Goal: Task Accomplishment & Management: Manage account settings

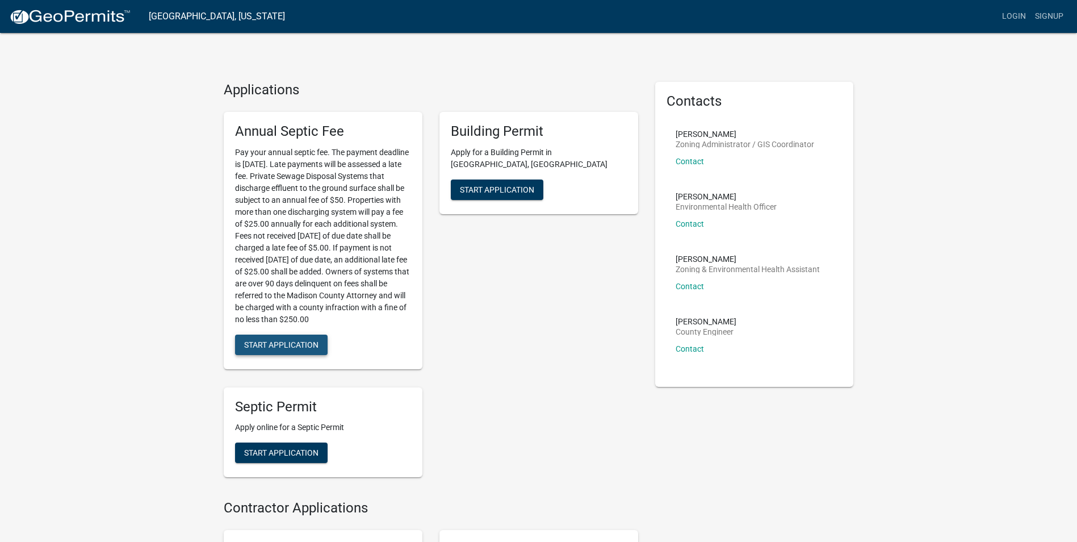
click at [273, 348] on span "Start Application" at bounding box center [281, 344] width 74 height 9
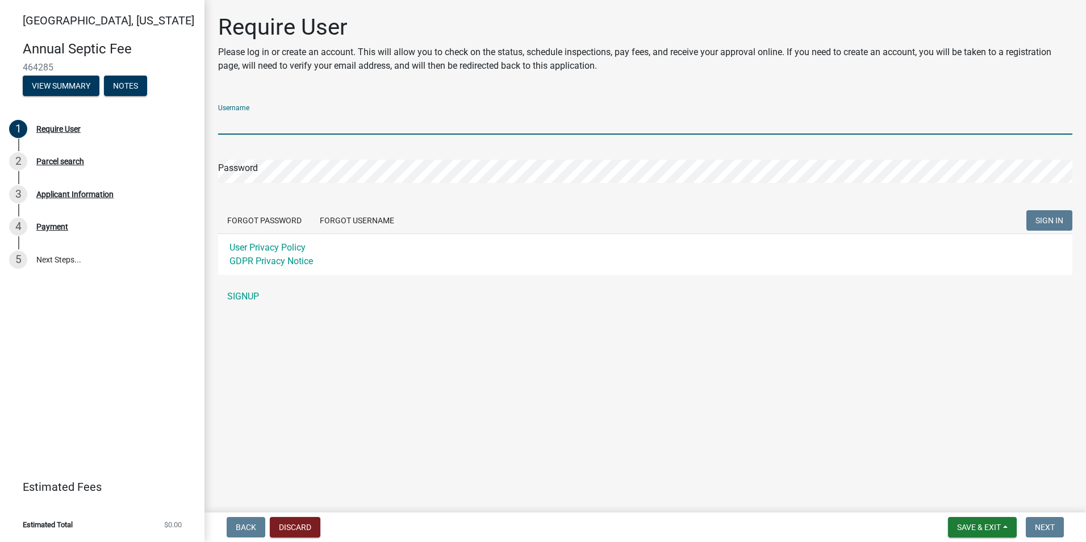
click at [269, 121] on input "Username" at bounding box center [645, 122] width 854 height 23
type input "[PERSON_NAME]"
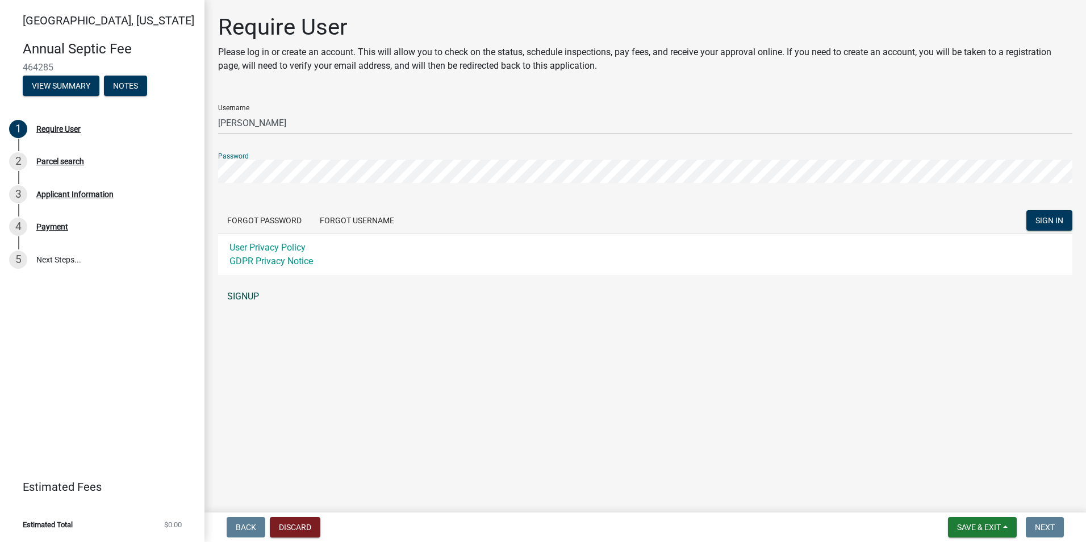
click at [246, 298] on link "SIGNUP" at bounding box center [645, 296] width 854 height 23
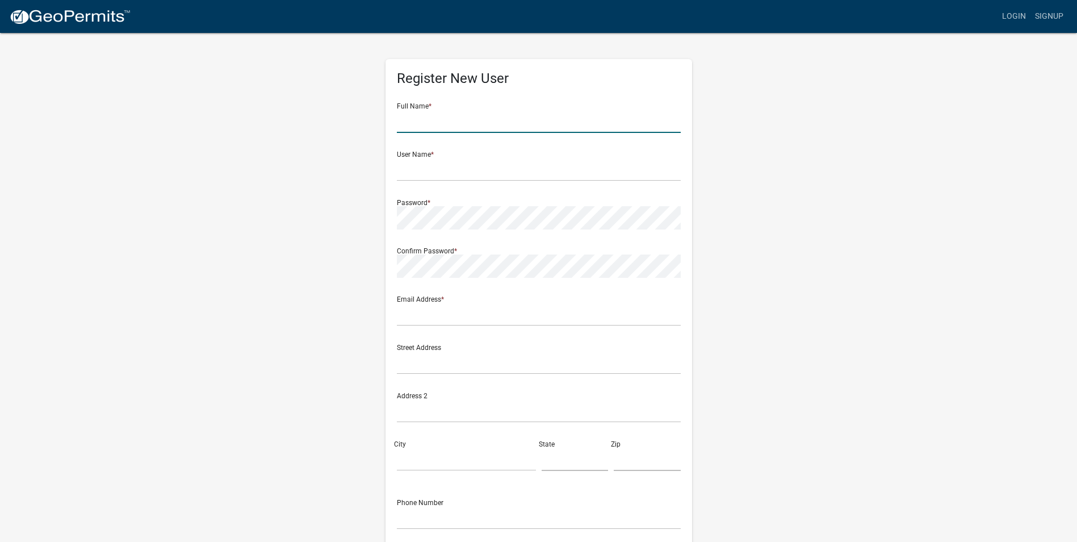
click at [465, 118] on input "text" at bounding box center [539, 121] width 284 height 23
click at [834, 339] on div "Register New User Full Name * User Name * Password * Confirm Password * Email A…" at bounding box center [538, 336] width 647 height 608
click at [406, 123] on input "text" at bounding box center [539, 121] width 284 height 23
type input "[PERSON_NAME] [PERSON_NAME]"
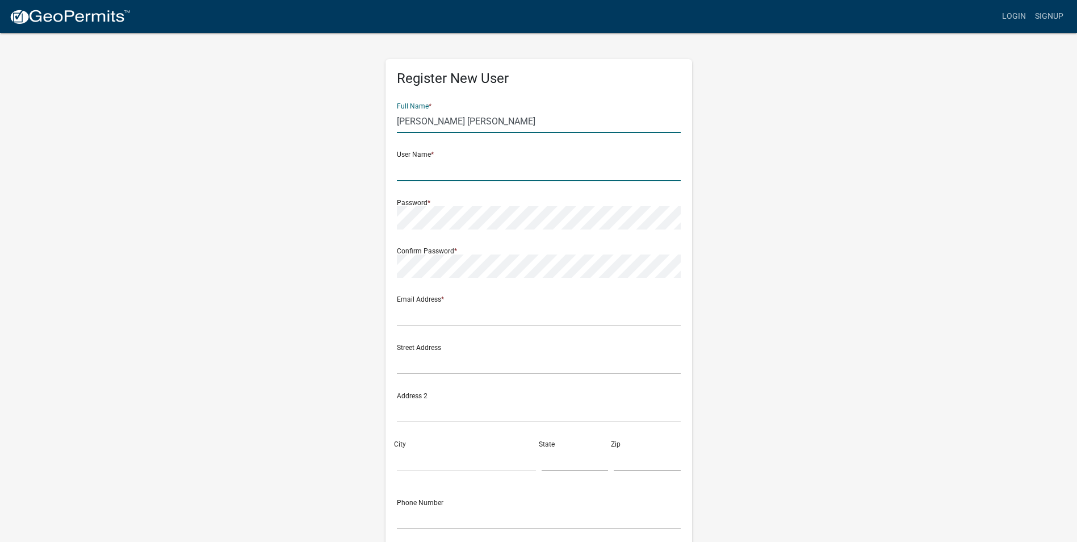
click at [432, 176] on input "text" at bounding box center [539, 169] width 284 height 23
type input "Logan"
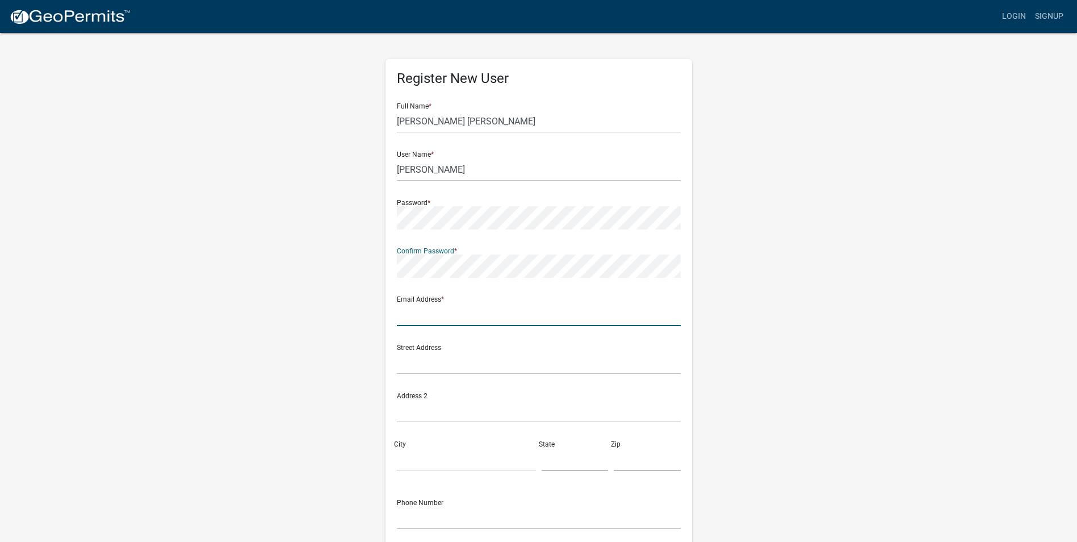
click at [454, 316] on input "text" at bounding box center [539, 314] width 284 height 23
type input "[EMAIL_ADDRESS][DOMAIN_NAME]"
type input "[STREET_ADDRESS]"
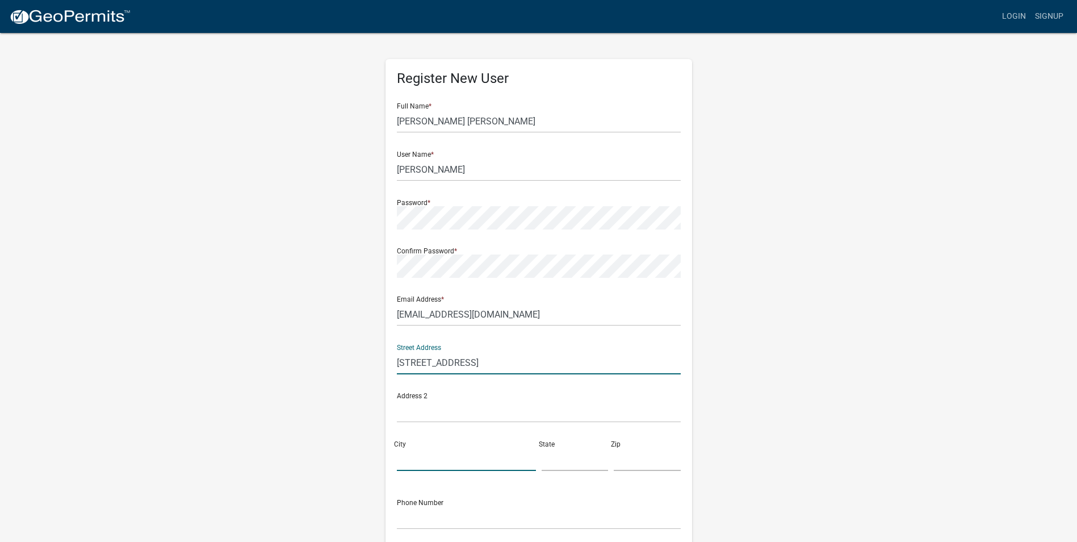
click at [429, 459] on input "City" at bounding box center [466, 458] width 139 height 23
type input "[PERSON_NAME]"
click at [591, 462] on input "text" at bounding box center [575, 458] width 67 height 23
type input "IA"
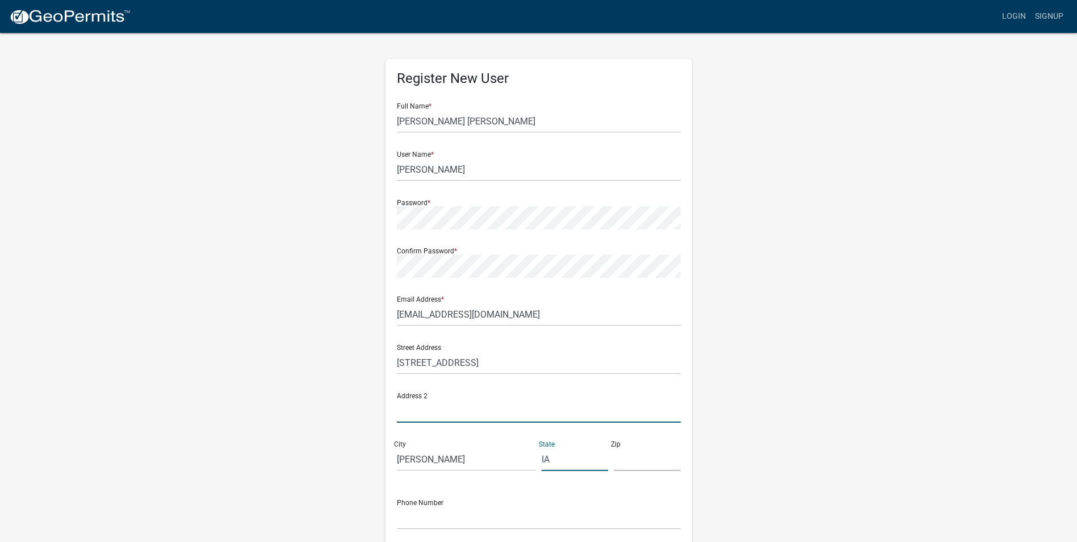
type input "[STREET_ADDRESS]"
type input "50801"
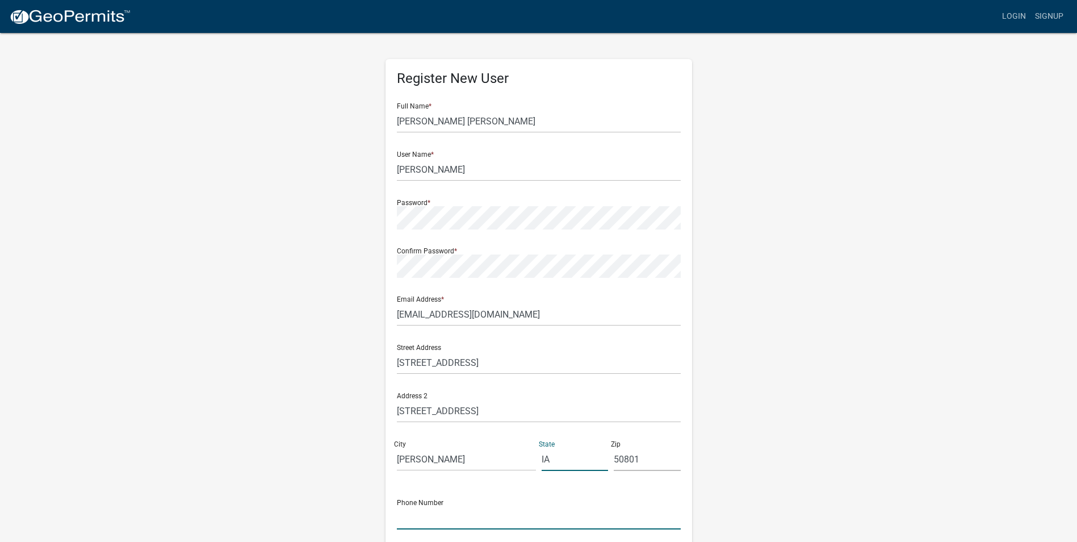
type input "[PHONE_NUMBER]"
click at [645, 463] on input "50801" at bounding box center [647, 458] width 67 height 23
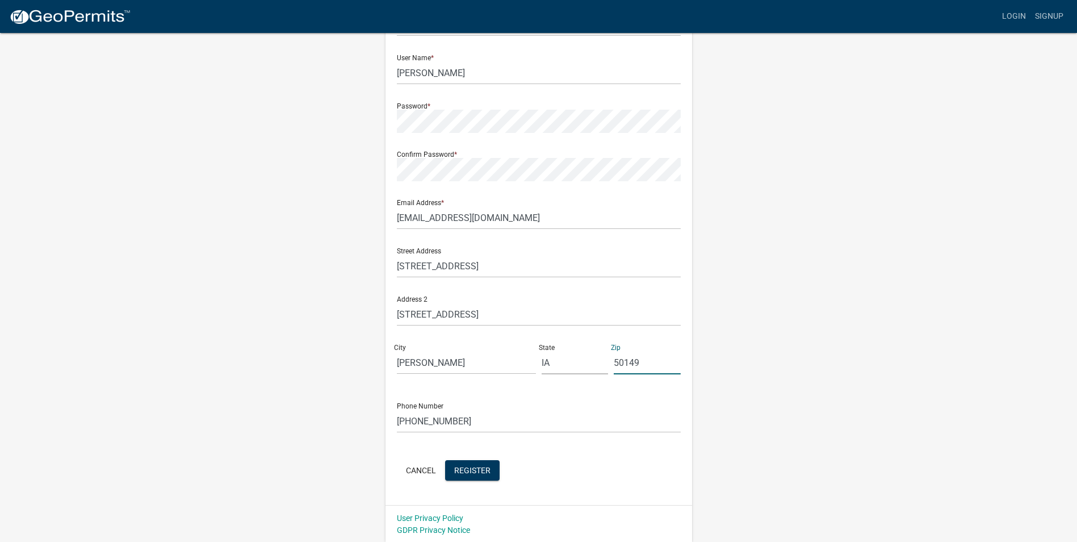
scroll to position [98, 0]
type input "50149"
click at [480, 467] on span "Register" at bounding box center [472, 468] width 36 height 9
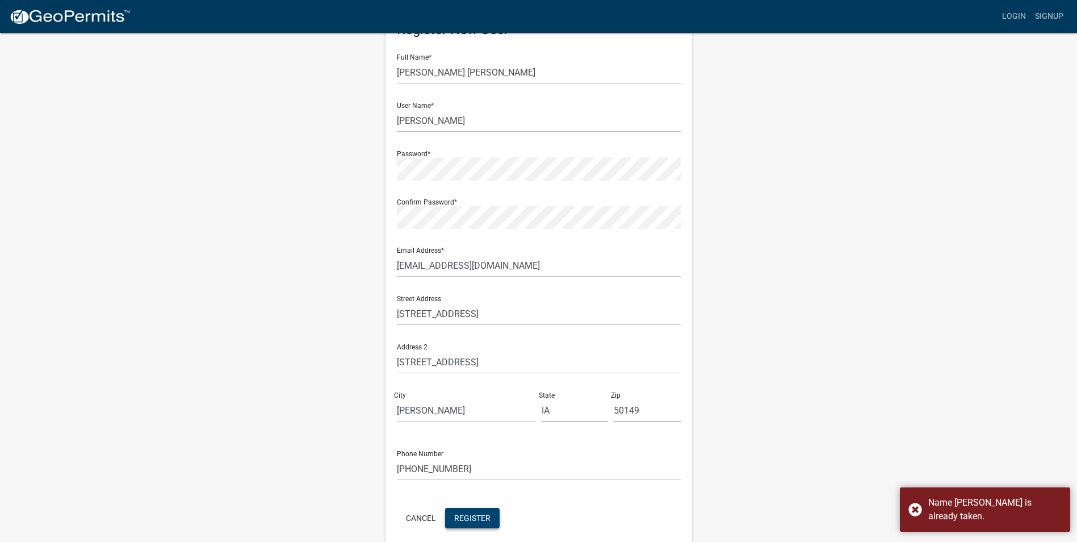
scroll to position [0, 0]
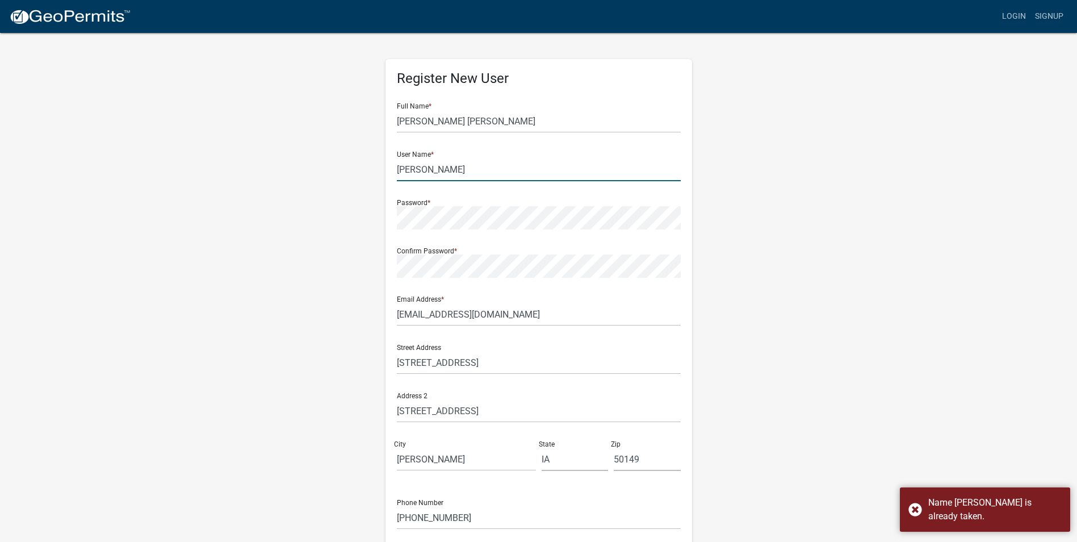
click at [426, 168] on input "Logan" at bounding box center [539, 169] width 284 height 23
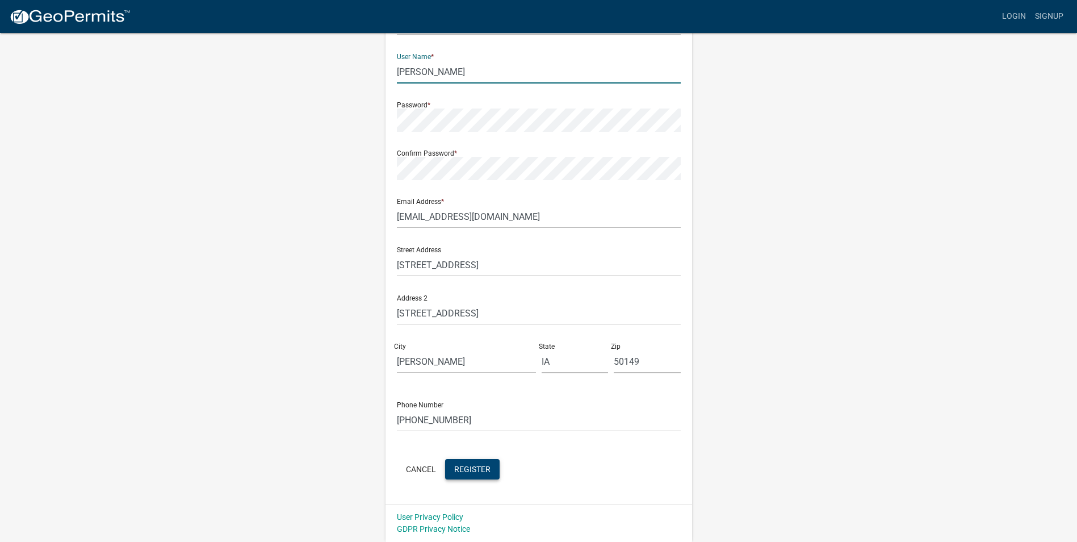
type input "[PERSON_NAME]"
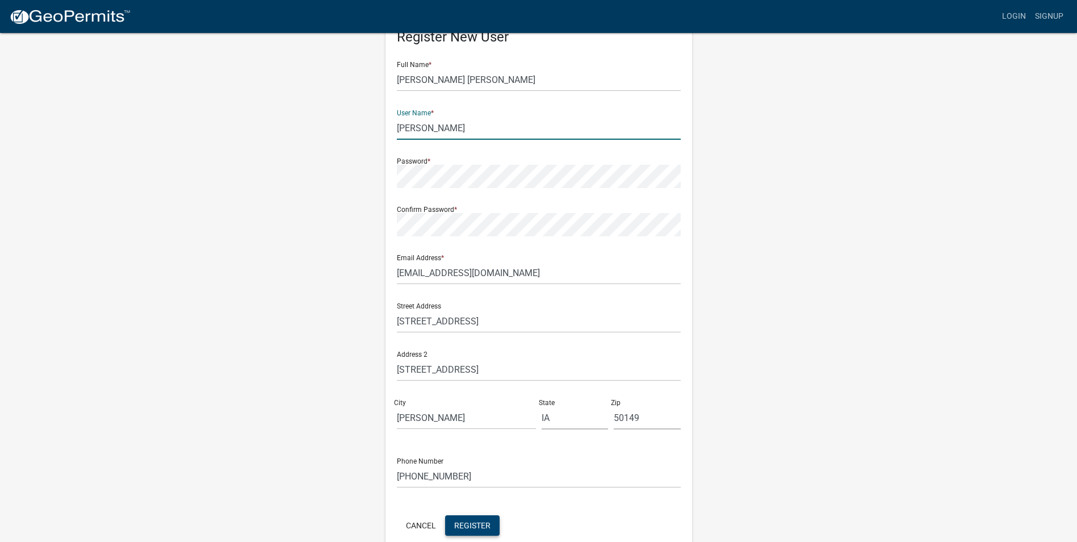
click at [462, 475] on form "Full Name * Logan Wayne Smith User Name * Logan Smith Password * Confirm Passwo…" at bounding box center [539, 295] width 284 height 486
click at [466, 523] on span "Register" at bounding box center [472, 525] width 36 height 9
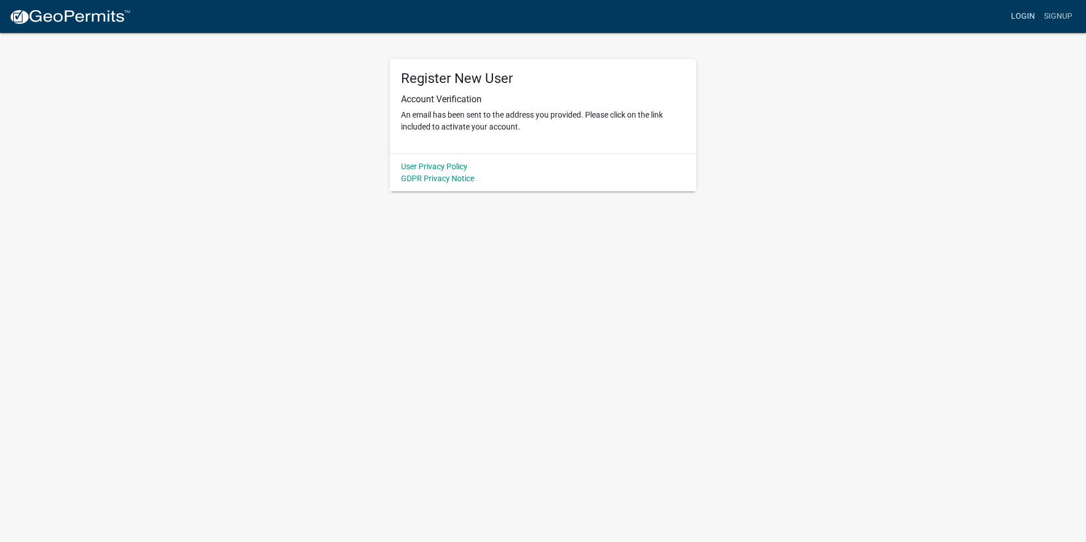
click at [1030, 14] on link "Login" at bounding box center [1022, 17] width 33 height 22
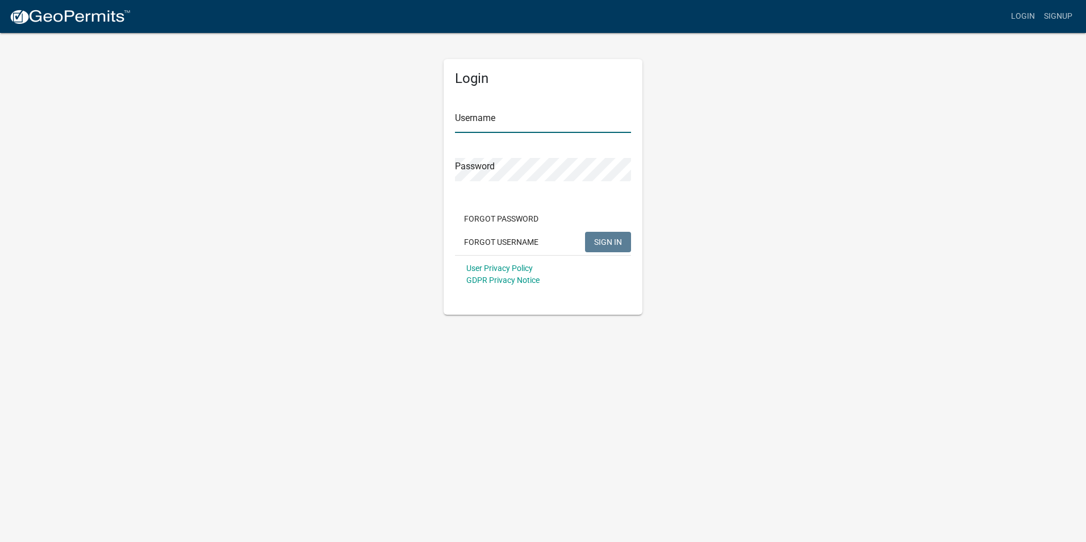
type input "[PERSON_NAME]"
click at [594, 239] on span "SIGN IN" at bounding box center [608, 241] width 28 height 9
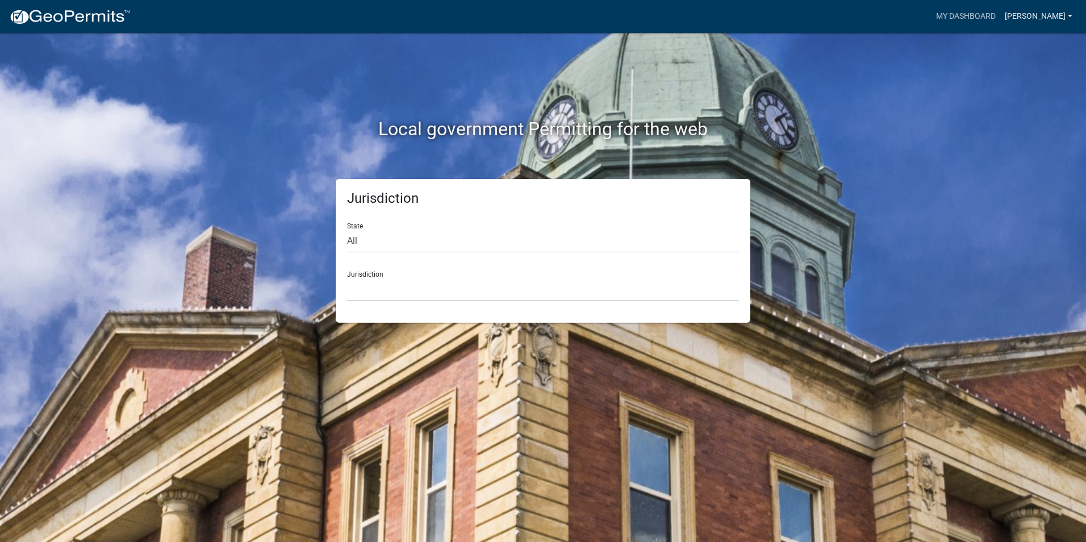
click at [1052, 15] on link "[PERSON_NAME]" at bounding box center [1038, 17] width 77 height 22
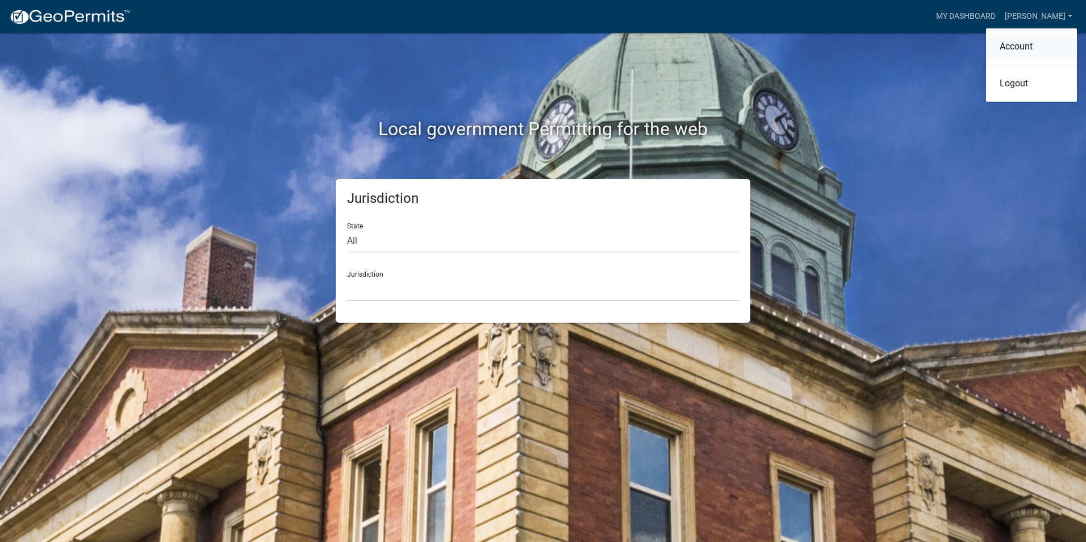
click at [1022, 55] on link "Account" at bounding box center [1031, 46] width 91 height 27
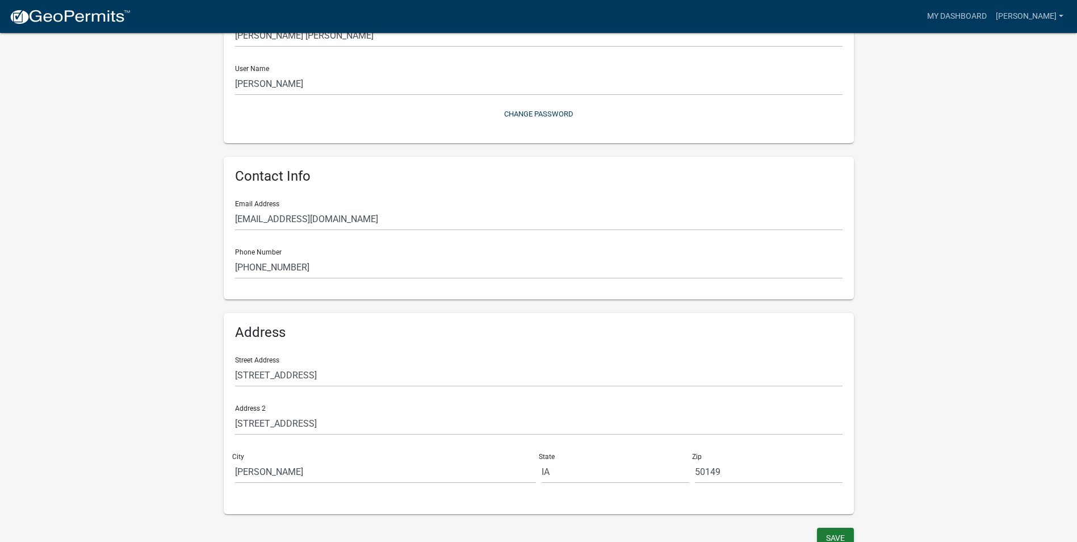
scroll to position [120, 0]
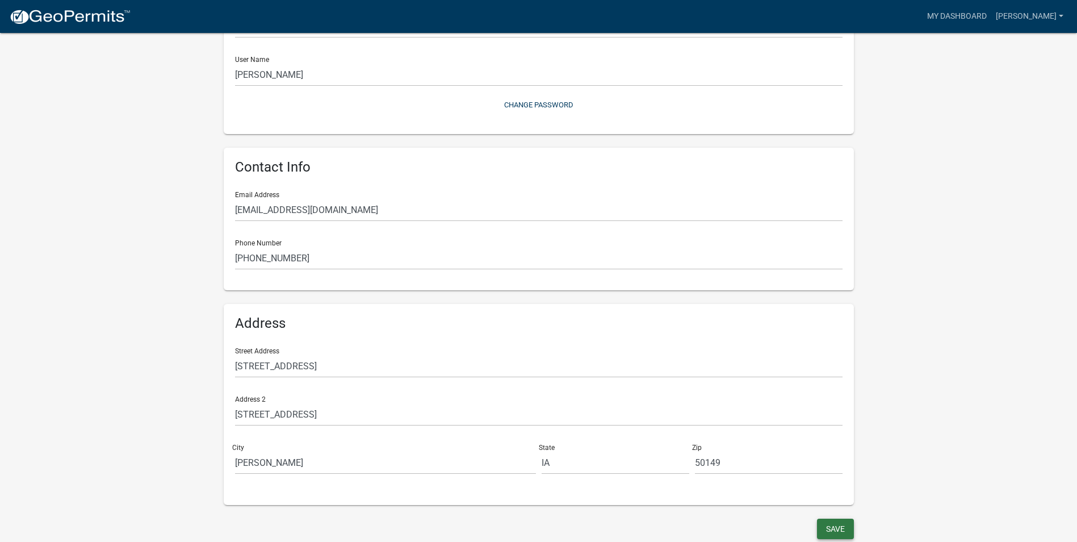
click at [835, 522] on button "Save" at bounding box center [835, 528] width 37 height 20
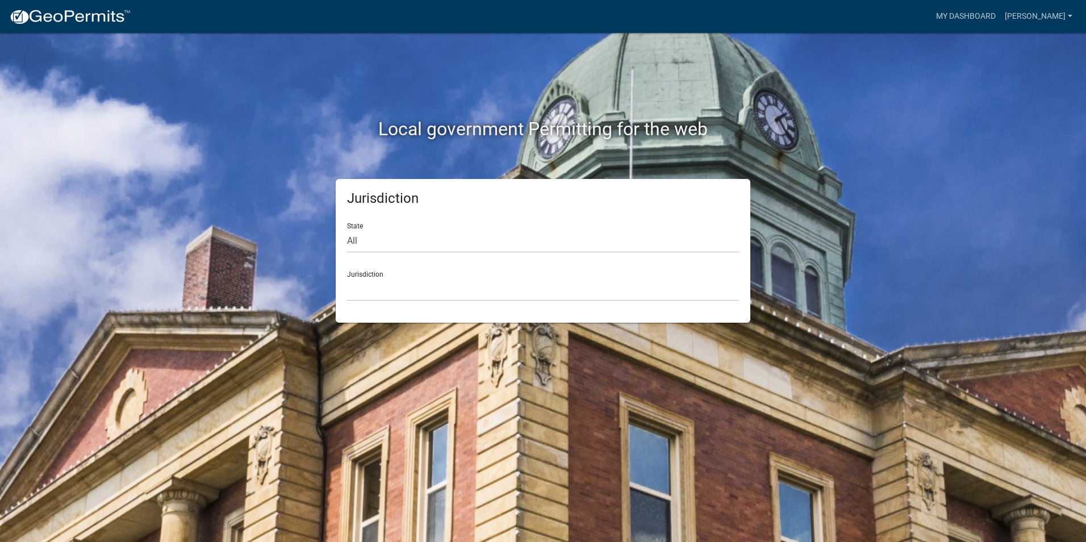
click at [355, 271] on div "Jurisdiction [GEOGRAPHIC_DATA], [US_STATE] [GEOGRAPHIC_DATA], [US_STATE][PERSON…" at bounding box center [543, 281] width 392 height 39
click at [354, 240] on select "All [US_STATE] [US_STATE] [US_STATE] [US_STATE] [US_STATE] [US_STATE] [US_STATE…" at bounding box center [543, 240] width 392 height 23
select select "[US_STATE]"
click at [347, 229] on select "All [US_STATE] [US_STATE] [US_STATE] [US_STATE] [US_STATE] [US_STATE] [US_STATE…" at bounding box center [543, 240] width 392 height 23
click at [363, 274] on div "Jurisdiction [GEOGRAPHIC_DATA], [US_STATE] [GEOGRAPHIC_DATA], [US_STATE] [GEOGR…" at bounding box center [543, 281] width 392 height 39
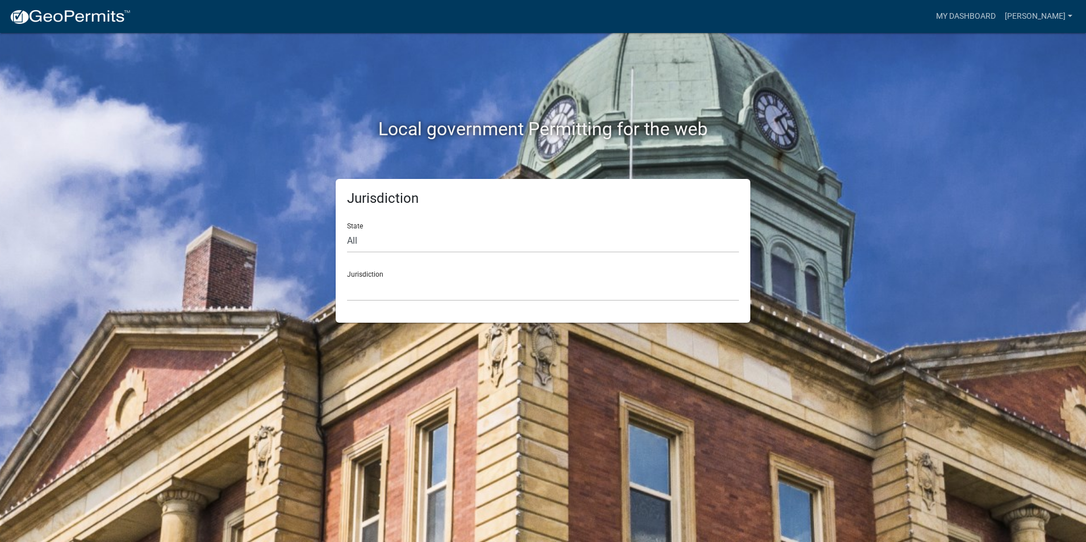
click at [363, 274] on div "Jurisdiction [GEOGRAPHIC_DATA], [US_STATE] [GEOGRAPHIC_DATA], [US_STATE] [GEOGR…" at bounding box center [543, 281] width 392 height 39
click at [1069, 14] on link "[PERSON_NAME]" at bounding box center [1038, 17] width 77 height 22
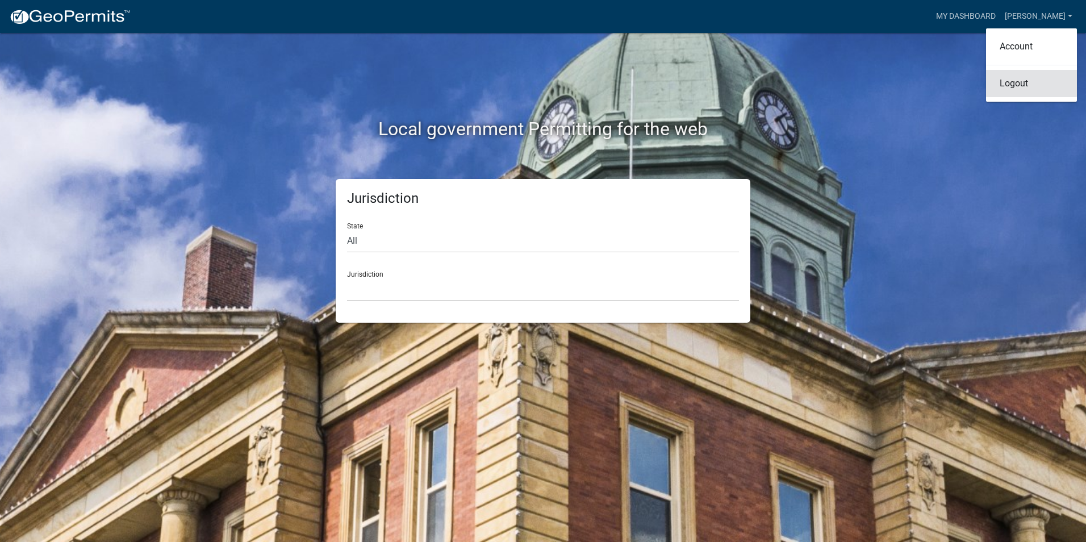
click at [1016, 88] on link "Logout" at bounding box center [1031, 83] width 91 height 27
